Goal: Information Seeking & Learning: Learn about a topic

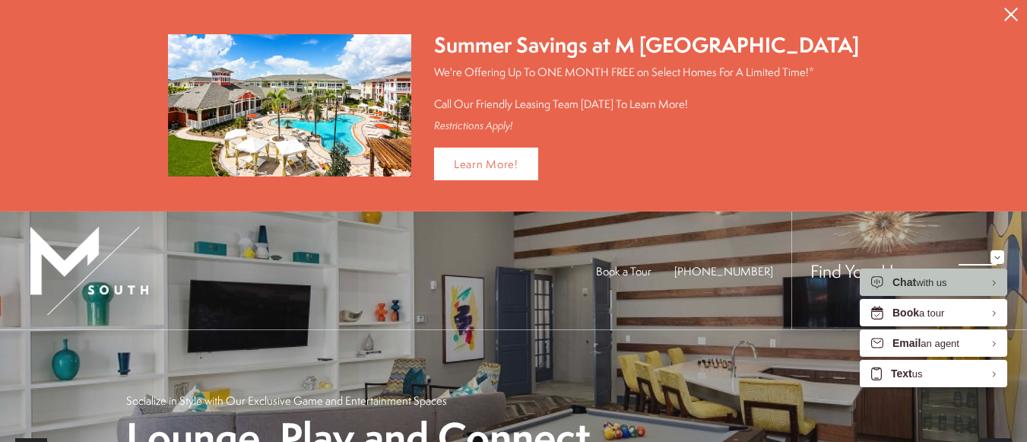
scroll to position [152, 0]
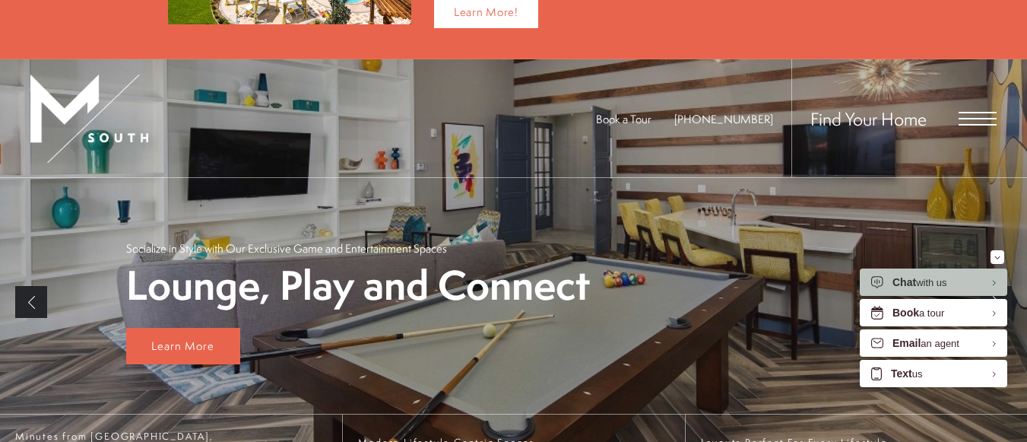
click at [956, 112] on div "Find Your Home" at bounding box center [893, 118] width 205 height 118
click at [976, 112] on span "Open Menu" at bounding box center [977, 119] width 38 height 14
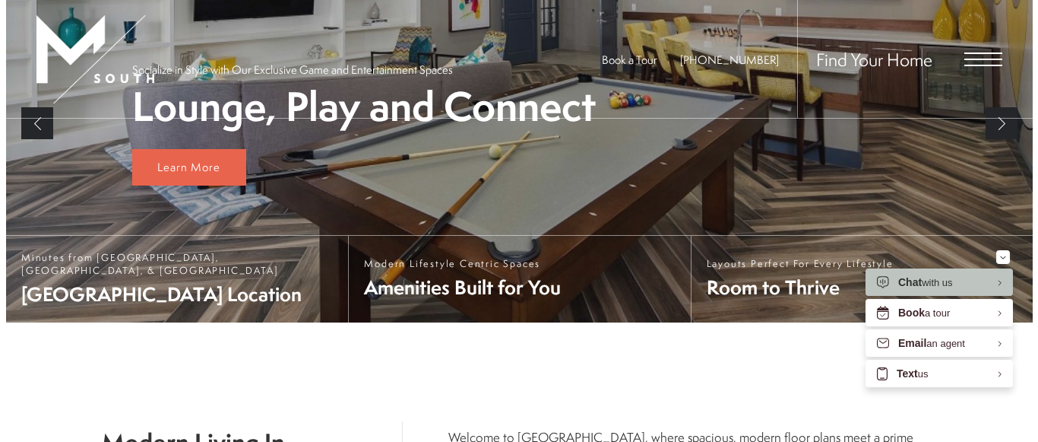
scroll to position [0, 0]
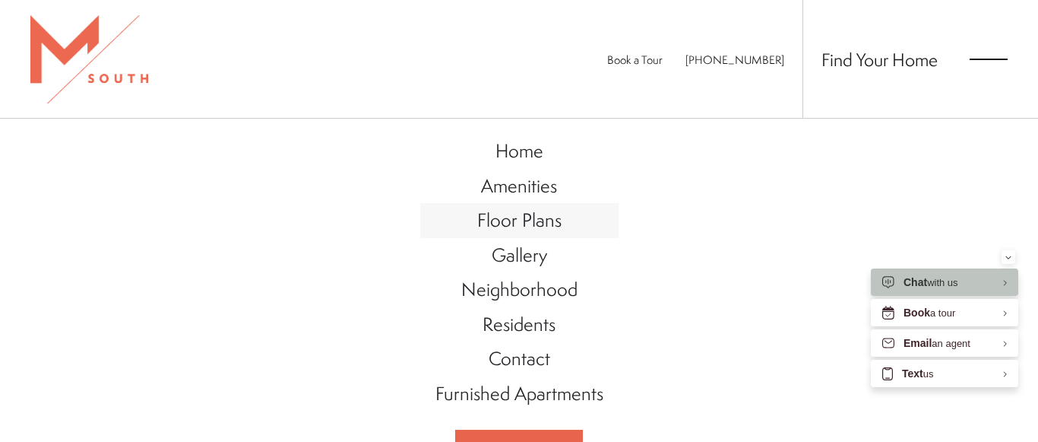
click at [546, 216] on span "Floor Plans" at bounding box center [519, 220] width 84 height 26
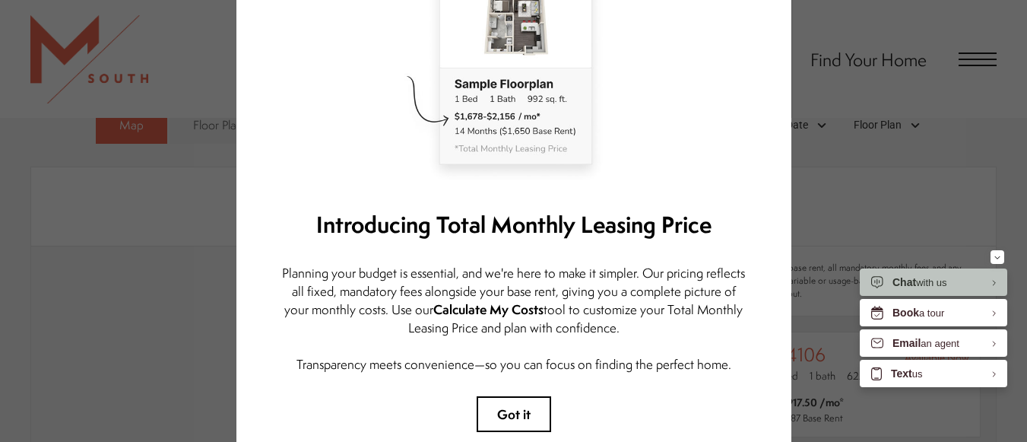
scroll to position [260, 0]
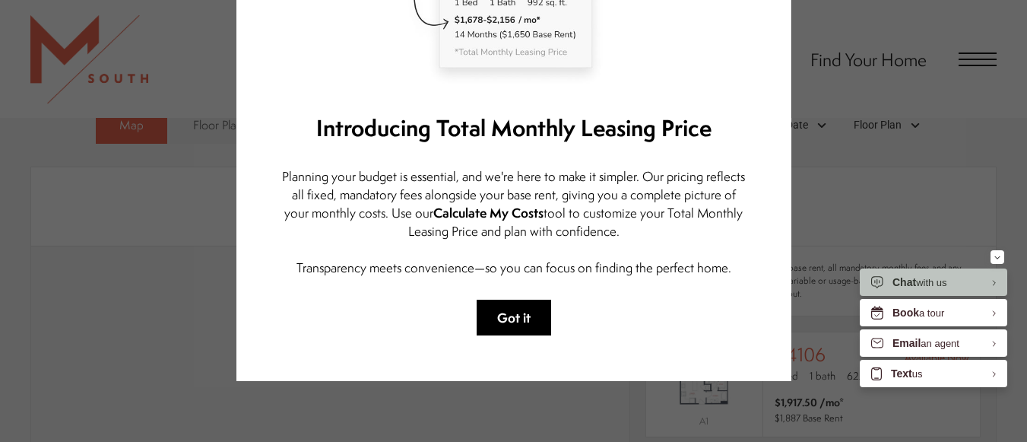
click at [517, 314] on button "Got it" at bounding box center [514, 317] width 74 height 36
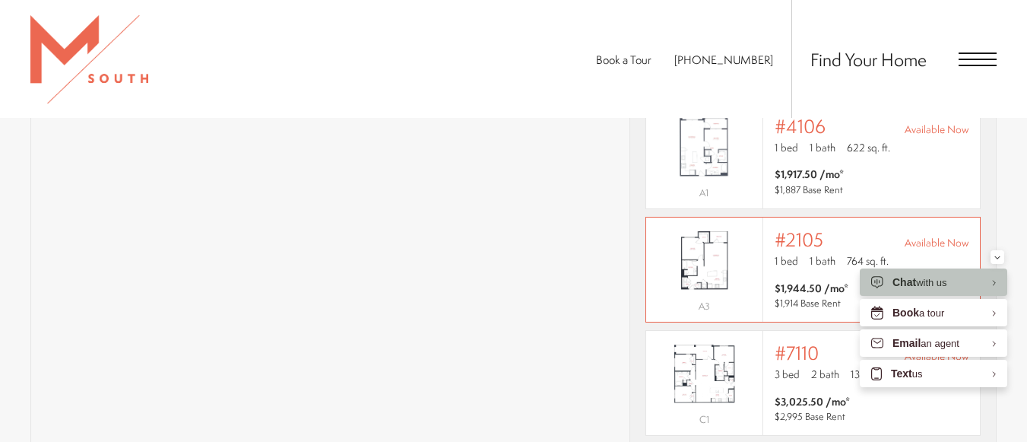
scroll to position [0, 0]
click at [722, 250] on img "View #2105" at bounding box center [704, 259] width 116 height 73
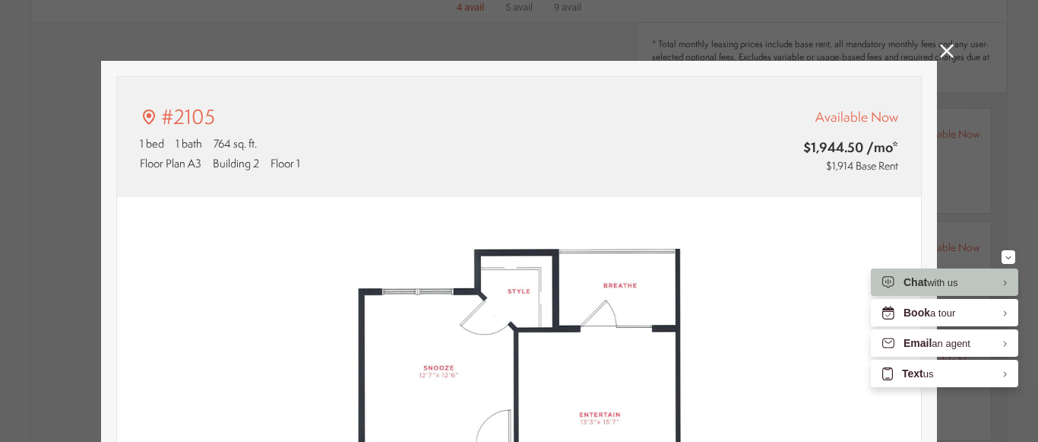
type input "**********"
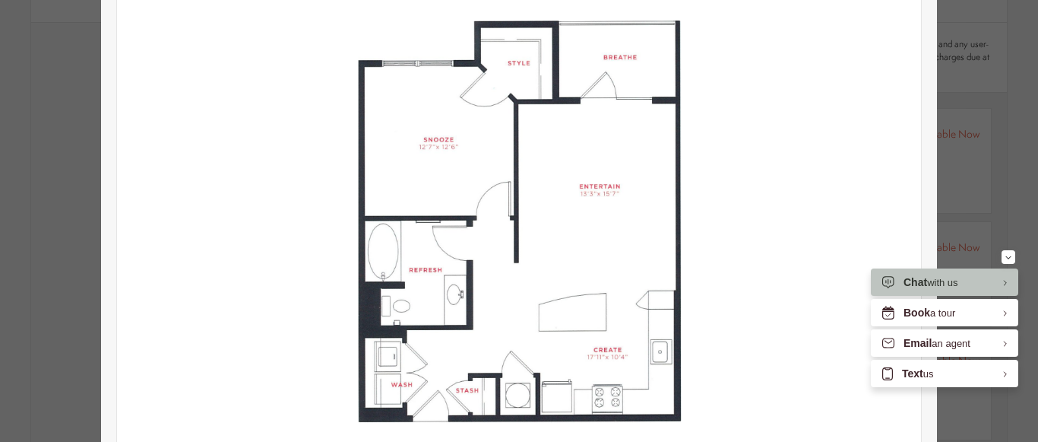
scroll to position [607, 0]
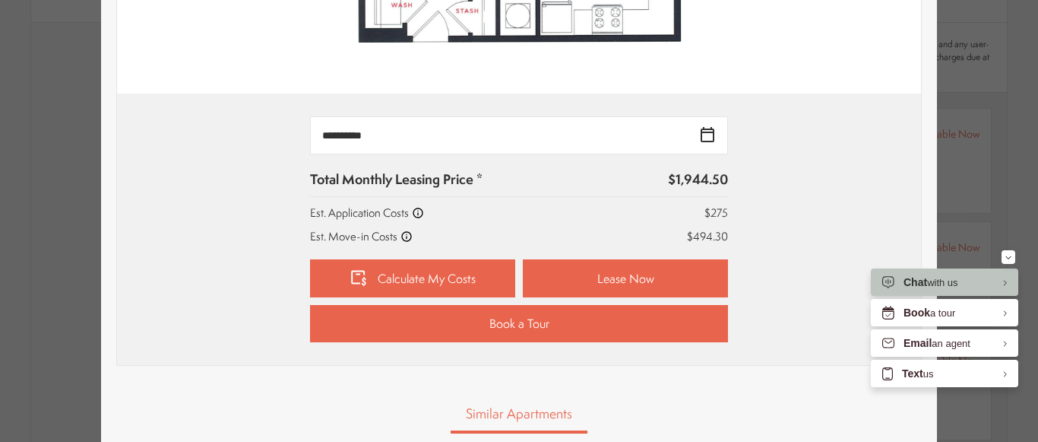
click at [861, 424] on div "Similar Apartments" at bounding box center [519, 414] width 806 height 37
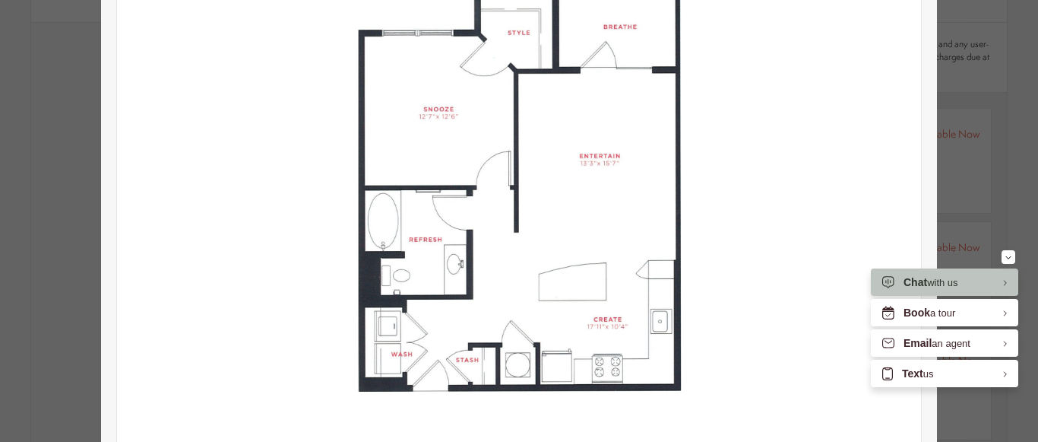
scroll to position [0, 0]
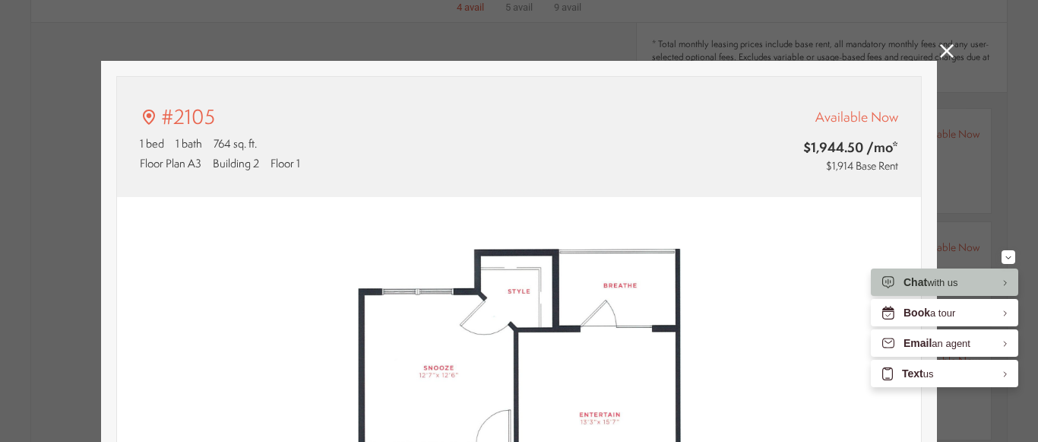
click at [940, 54] on icon at bounding box center [947, 51] width 14 height 14
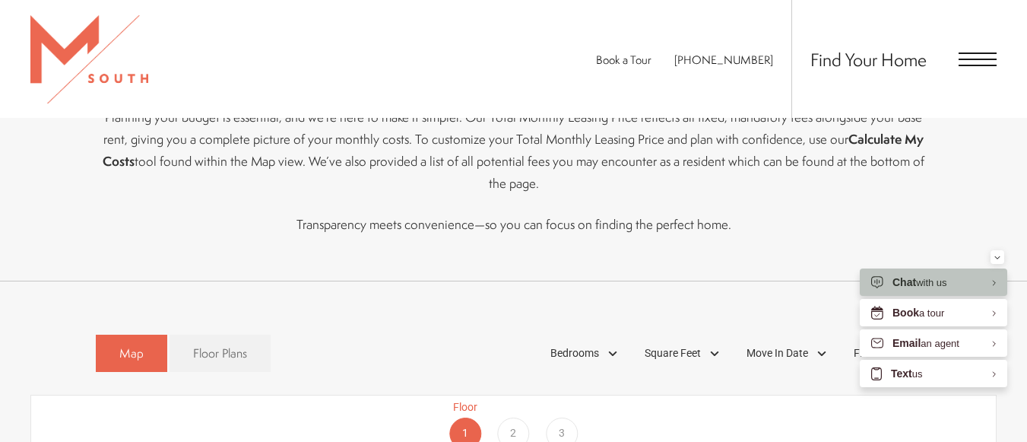
scroll to position [684, 0]
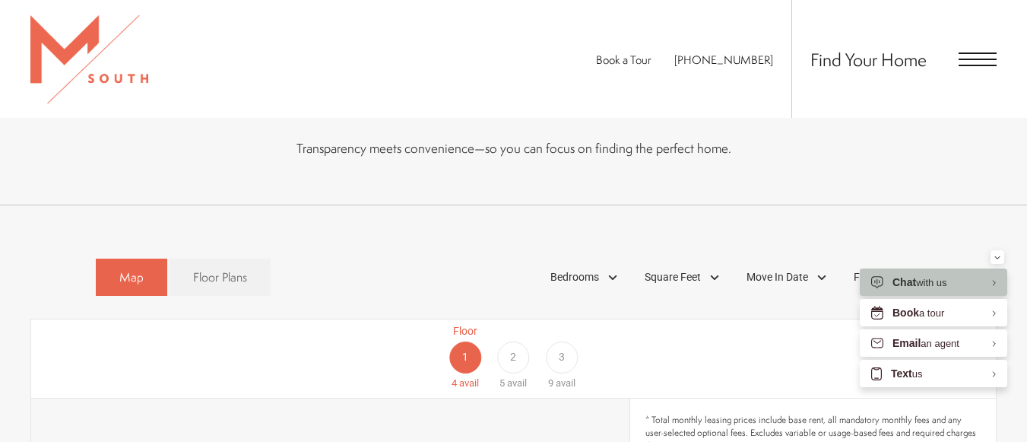
click at [505, 341] on div "2" at bounding box center [513, 357] width 32 height 32
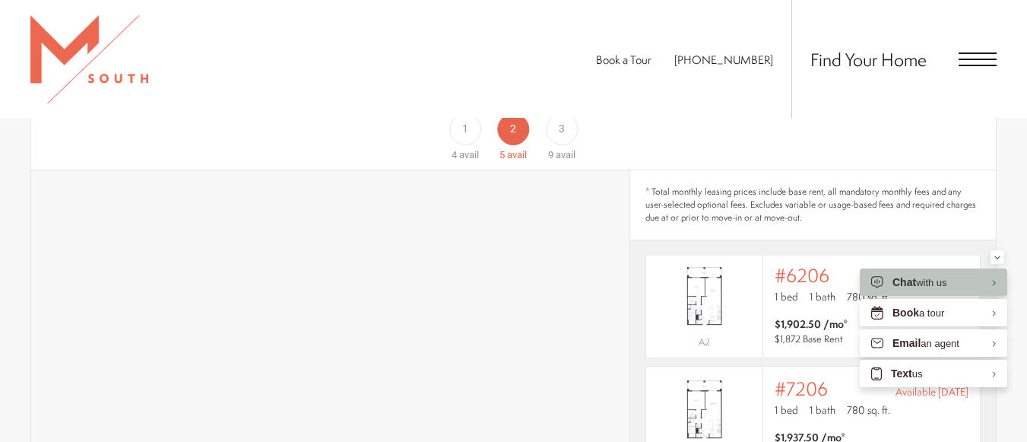
scroll to position [760, 0]
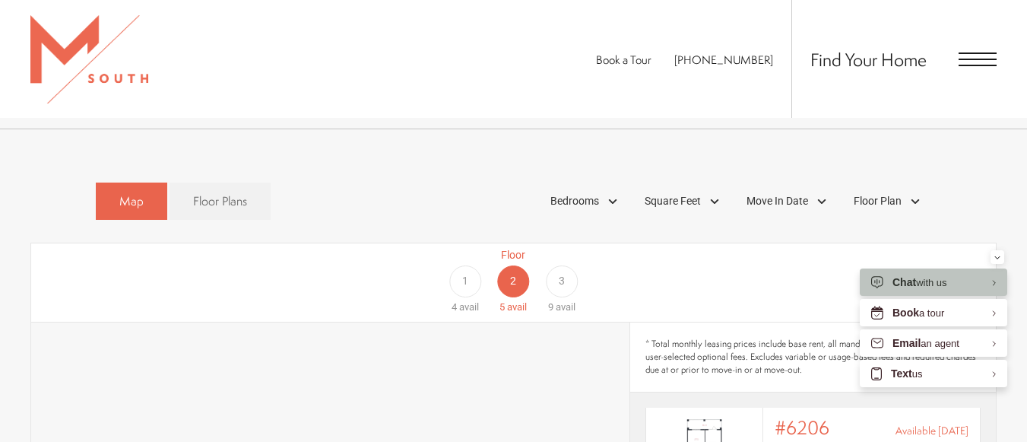
click at [480, 265] on div "1" at bounding box center [465, 281] width 32 height 32
click at [608, 188] on div "Bedrooms" at bounding box center [586, 201] width 87 height 26
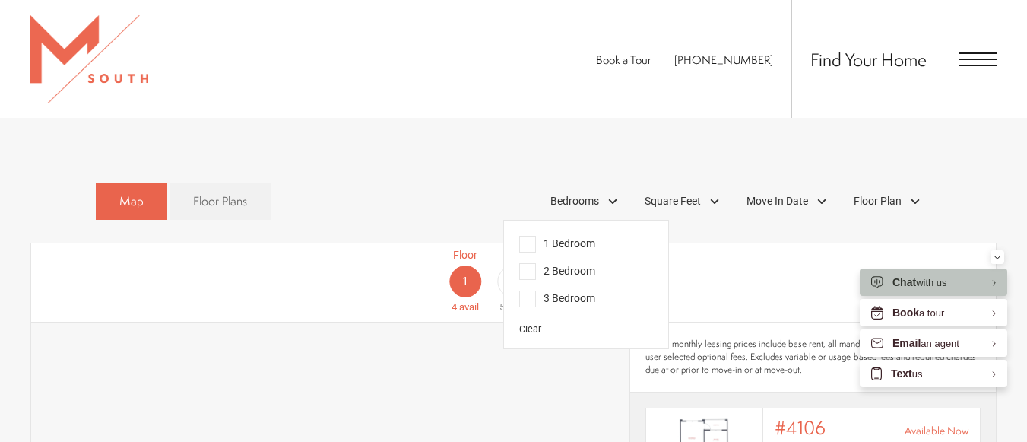
click at [580, 263] on span "2 Bedroom" at bounding box center [557, 271] width 76 height 17
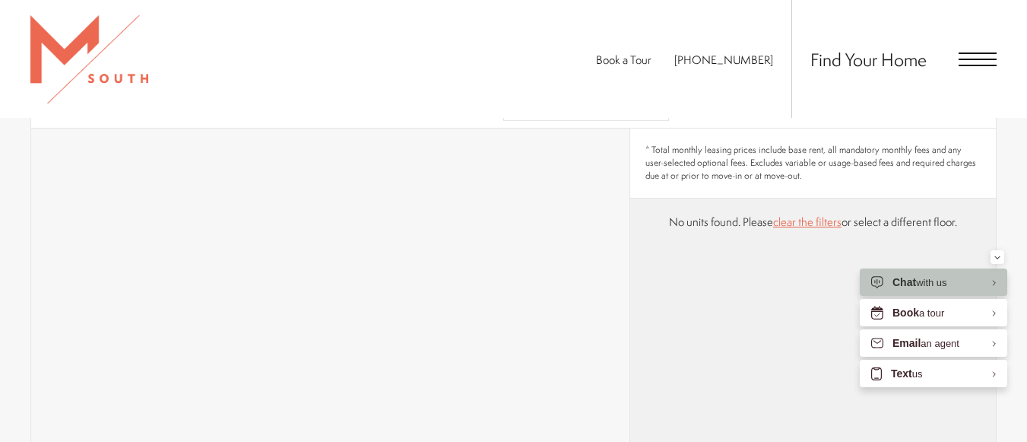
scroll to position [684, 0]
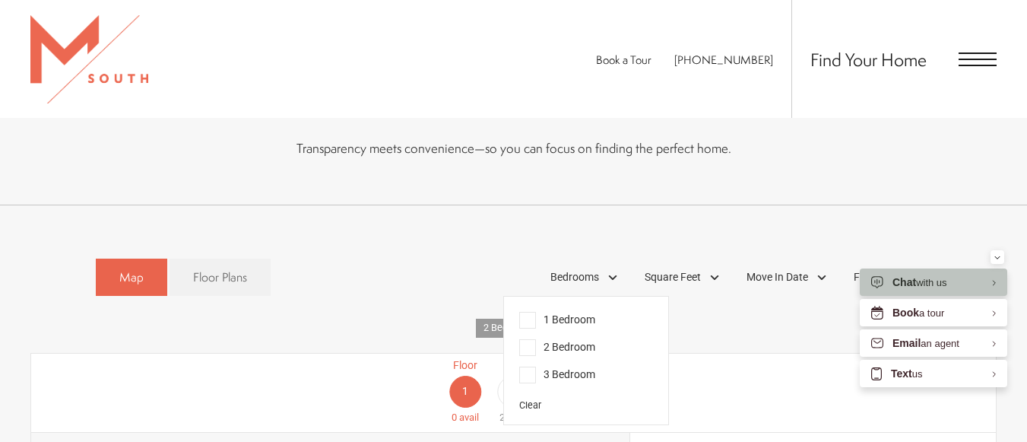
click at [532, 366] on span "3 Bedroom" at bounding box center [557, 374] width 76 height 17
click at [531, 339] on span "2 Bedroom" at bounding box center [557, 347] width 76 height 17
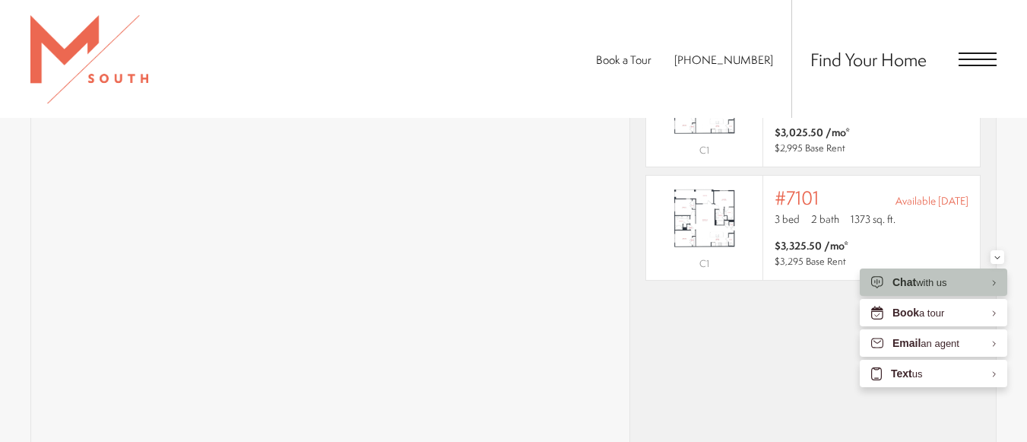
scroll to position [1216, 0]
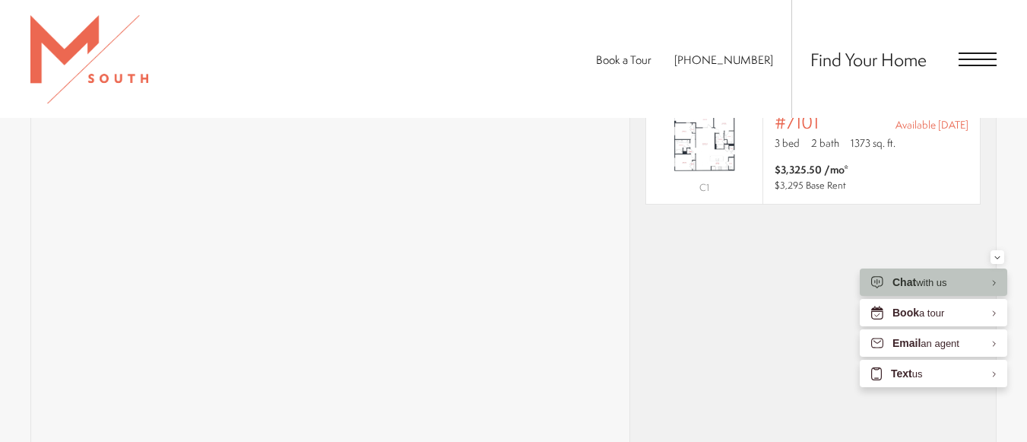
click at [968, 56] on span "Open Menu" at bounding box center [977, 59] width 38 height 14
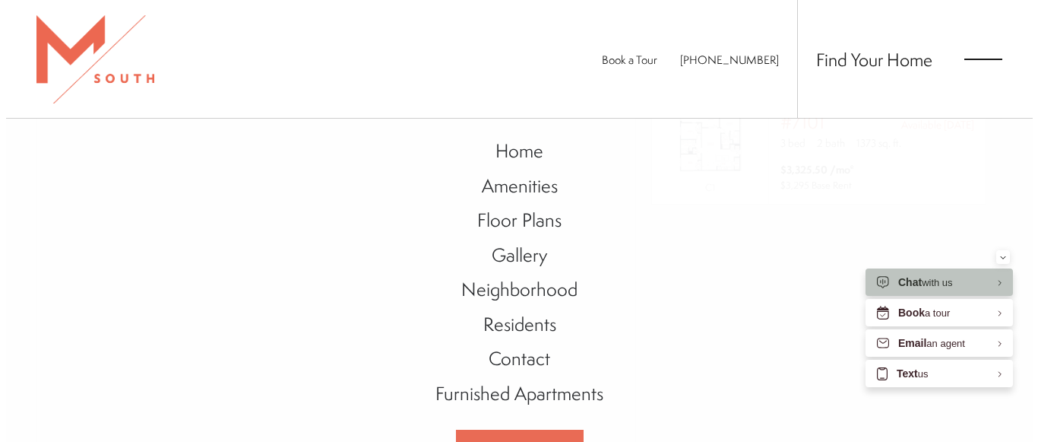
scroll to position [0, 0]
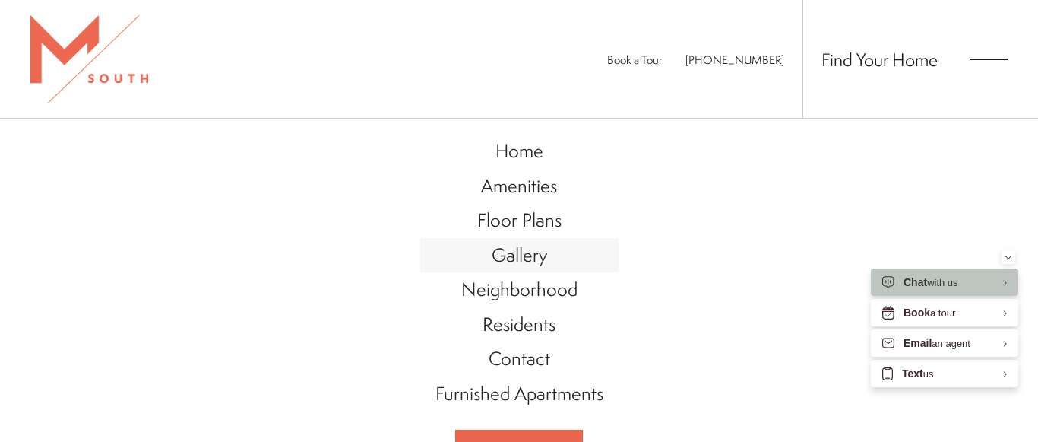
click at [540, 257] on span "Gallery" at bounding box center [519, 255] width 55 height 26
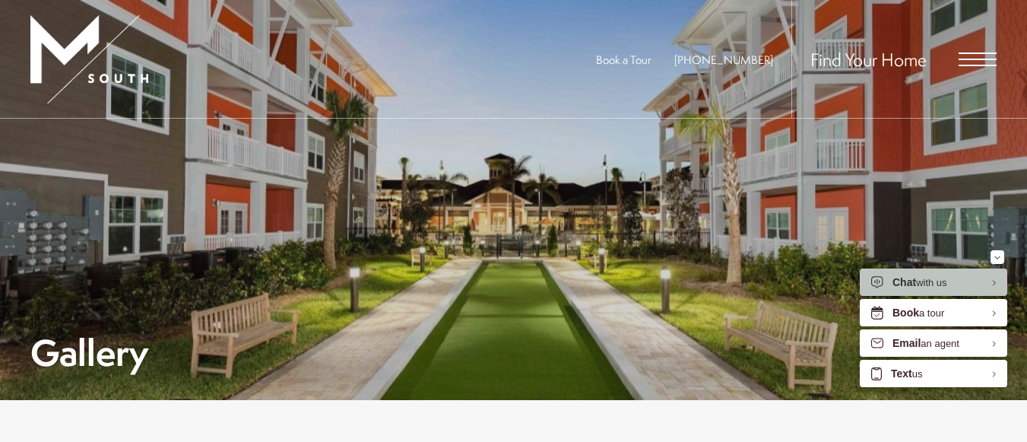
click at [972, 60] on span "Open Menu" at bounding box center [977, 59] width 38 height 14
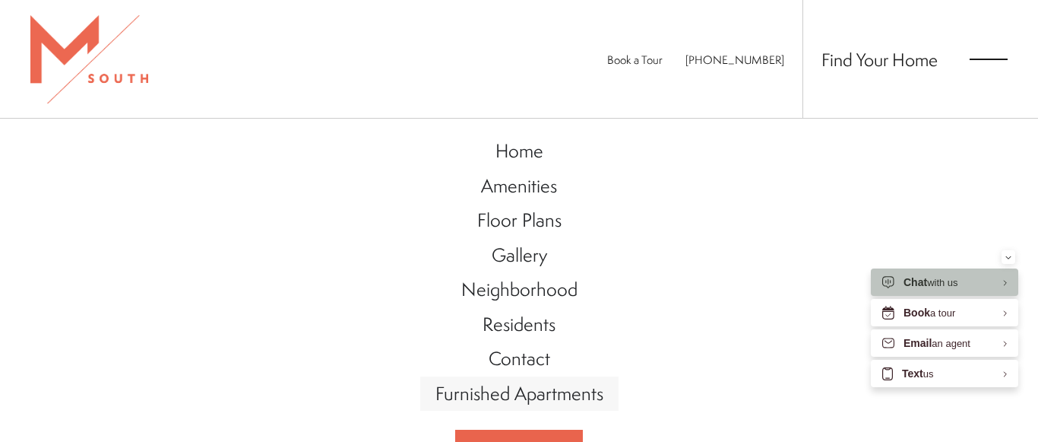
click at [584, 394] on span "Furnished Apartments" at bounding box center [519, 393] width 168 height 26
click at [517, 214] on span "Floor Plans" at bounding box center [519, 220] width 84 height 26
